Goal: Task Accomplishment & Management: Manage account settings

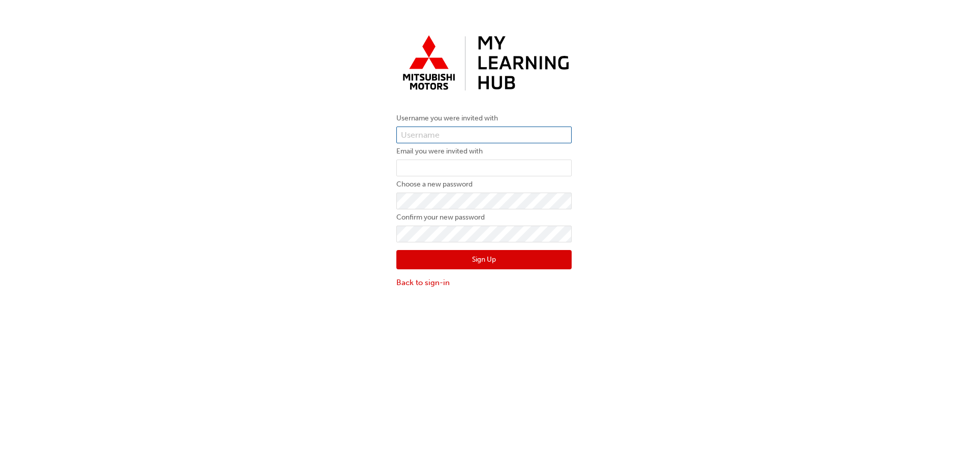
click at [457, 135] on input "text" at bounding box center [483, 135] width 175 height 17
paste input "0005987414"
type input "0005987414"
click at [456, 165] on input "email" at bounding box center [483, 168] width 175 height 17
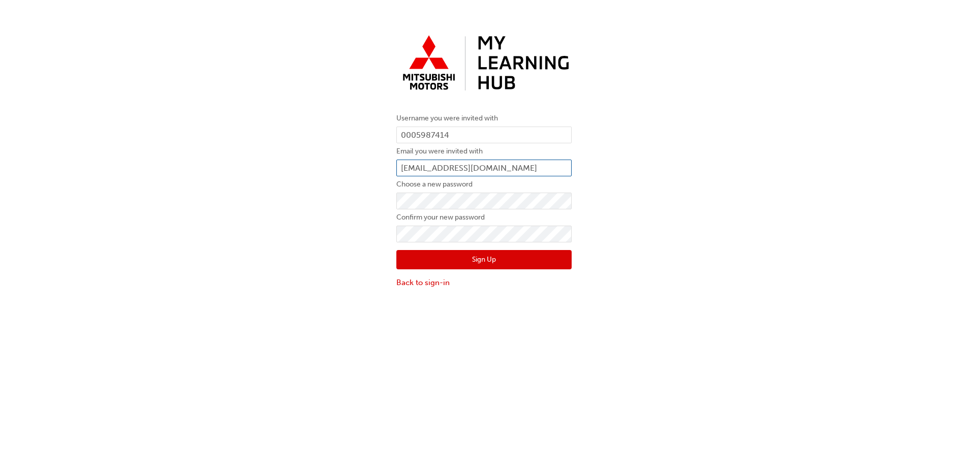
type input "N878JBRIGGS"
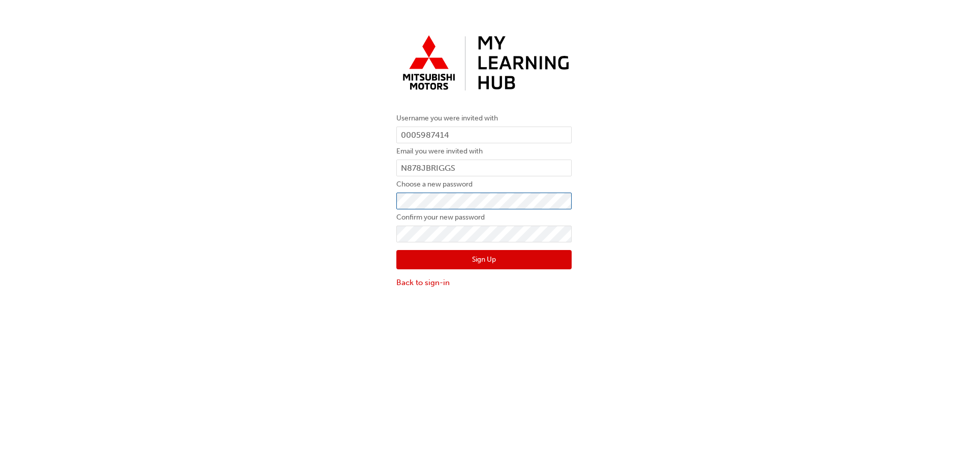
click at [371, 200] on div "Username you were invited with 0005987414 Email you were invited with N878JBRIG…" at bounding box center [484, 159] width 968 height 273
click at [333, 237] on div "Username you were invited with 0005987414 Email you were invited with N878JBRIG…" at bounding box center [484, 159] width 968 height 273
click at [454, 167] on input "N878JBRIGGS" at bounding box center [483, 168] width 175 height 17
type input "jacob_briggs@lennock.com.au"
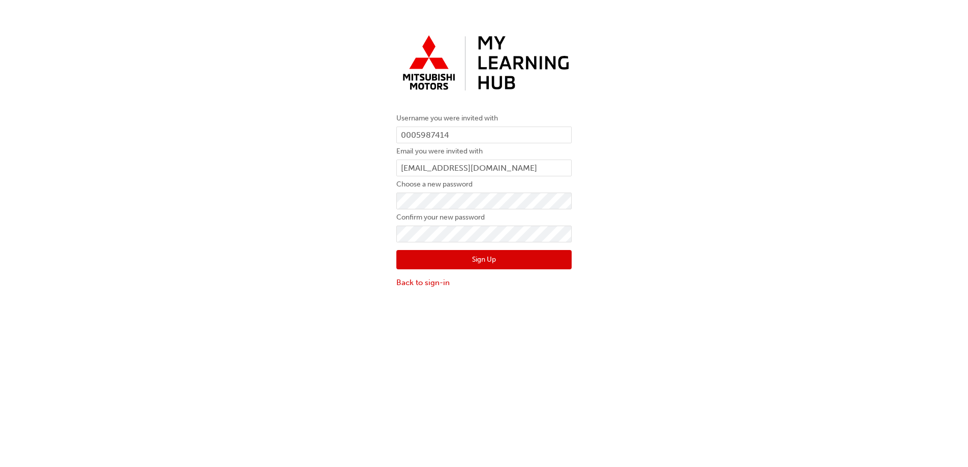
drag, startPoint x: 962, startPoint y: 0, endPoint x: 574, endPoint y: 212, distance: 442.5
click at [618, 204] on div "Username you were invited with 0005987414 Email you were invited with jacob_bri…" at bounding box center [484, 159] width 968 height 273
click at [459, 262] on button "Sign Up" at bounding box center [483, 259] width 175 height 19
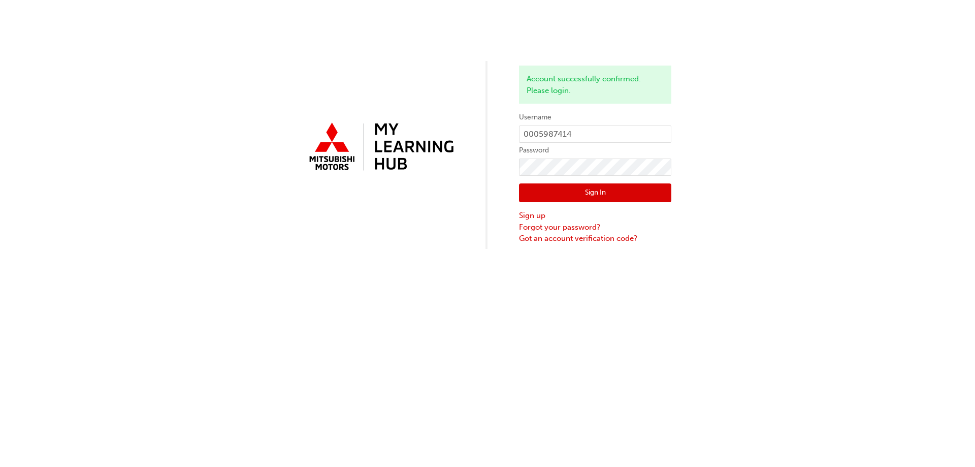
click at [605, 191] on button "Sign In" at bounding box center [595, 192] width 152 height 19
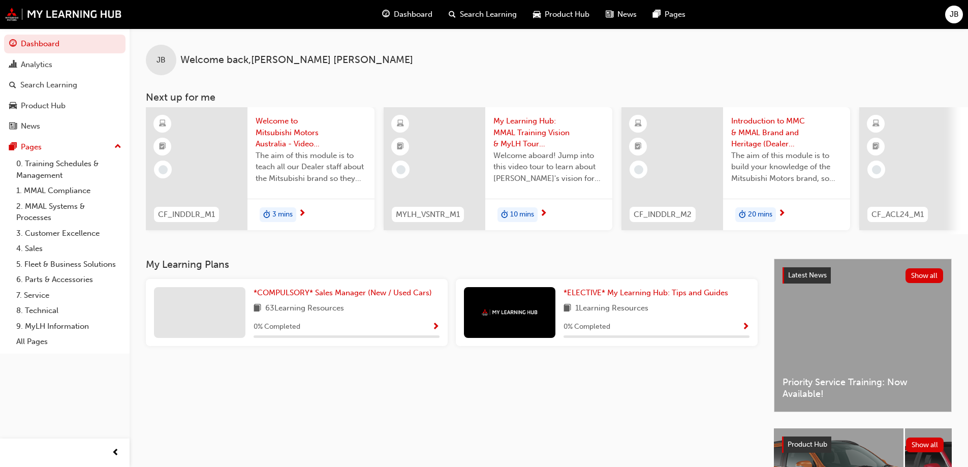
click at [451, 78] on div "JB Welcome back , [PERSON_NAME] Next up for me CF_INDDLR_M1 Welcome to Mitsubis…" at bounding box center [549, 131] width 838 height 206
click at [404, 12] on span "Dashboard" at bounding box center [413, 15] width 39 height 12
